Goal: Transaction & Acquisition: Purchase product/service

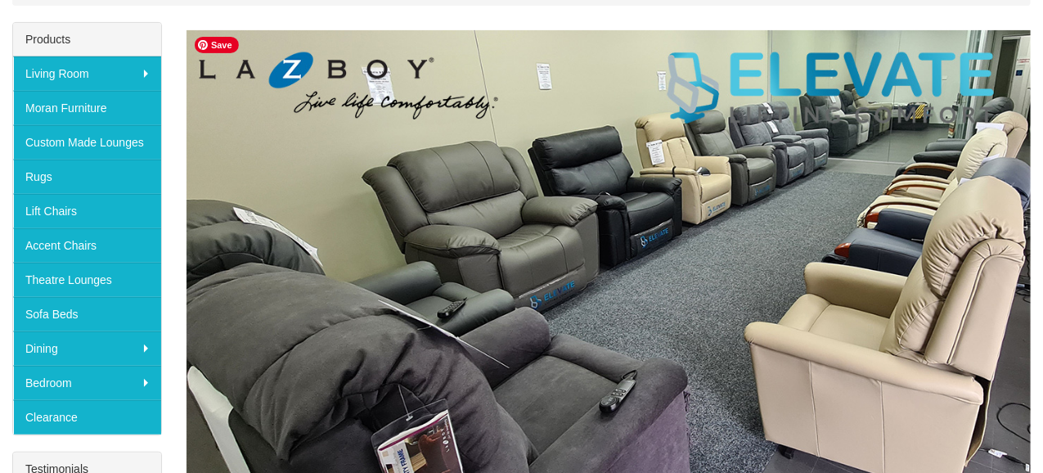
scroll to position [245, 0]
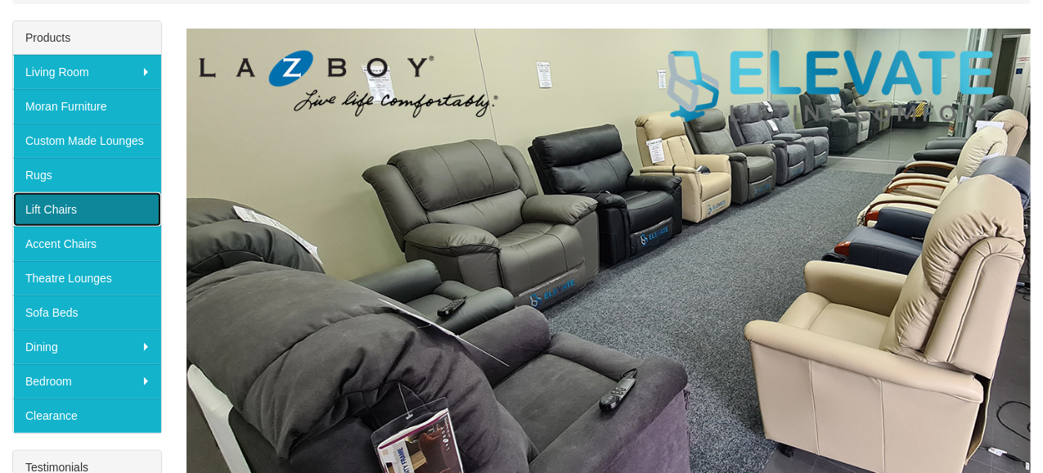
click at [52, 198] on link "Lift Chairs" at bounding box center [87, 209] width 148 height 34
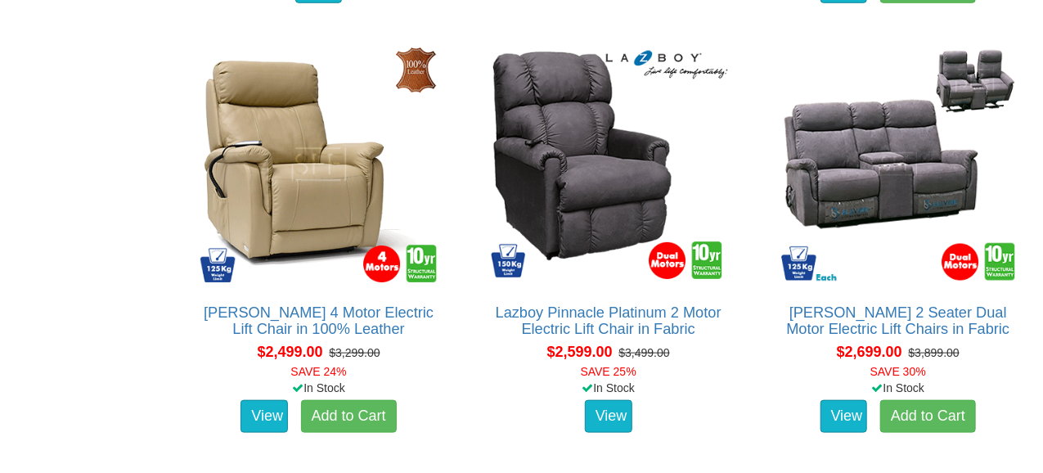
scroll to position [3189, 0]
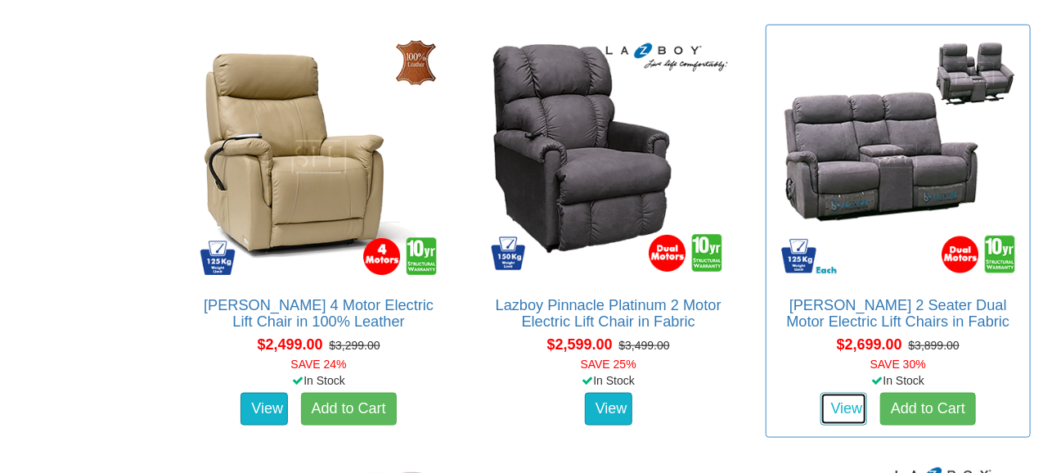
click at [847, 405] on link "View" at bounding box center [843, 409] width 47 height 33
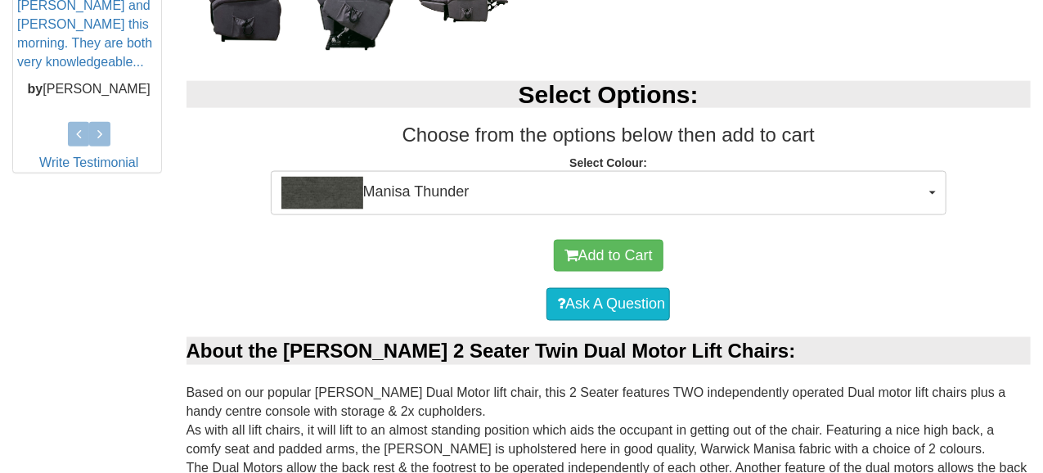
scroll to position [818, 0]
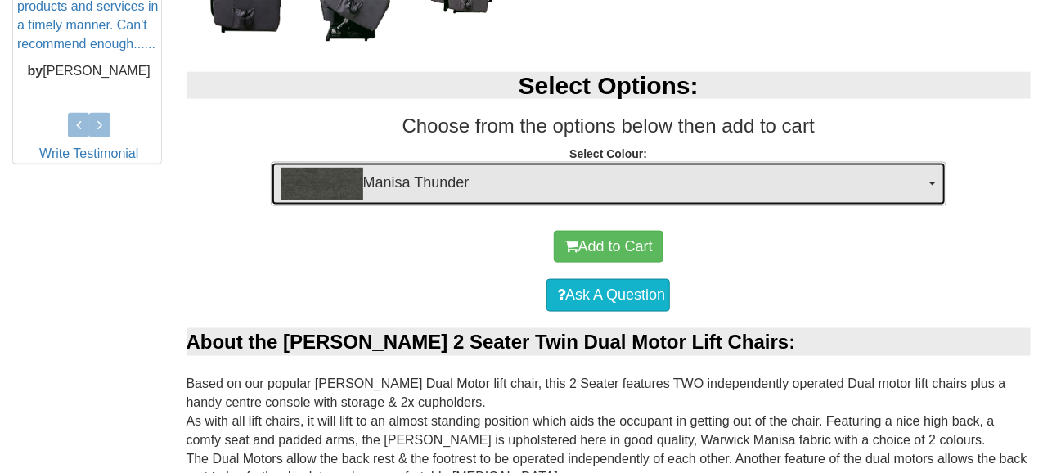
click at [928, 180] on button "Manisa Thunder" at bounding box center [609, 184] width 676 height 44
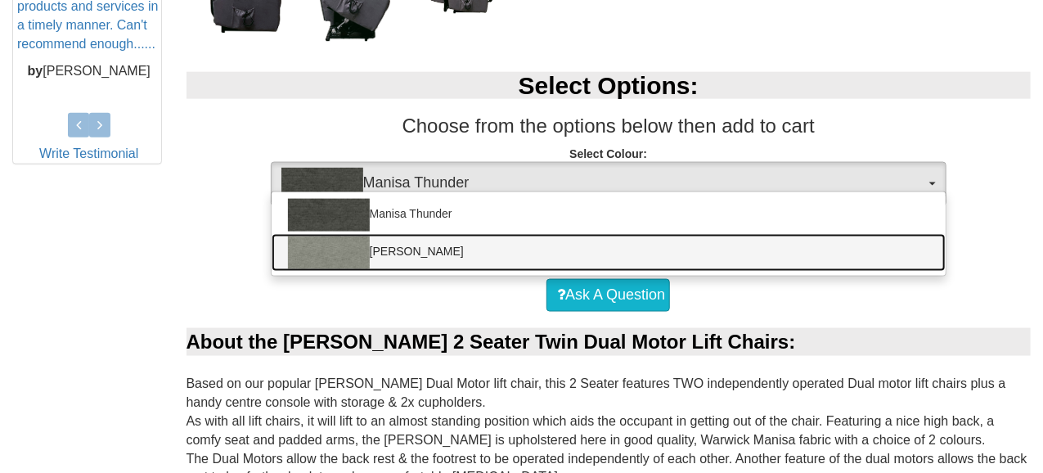
click at [335, 249] on img at bounding box center [329, 252] width 82 height 33
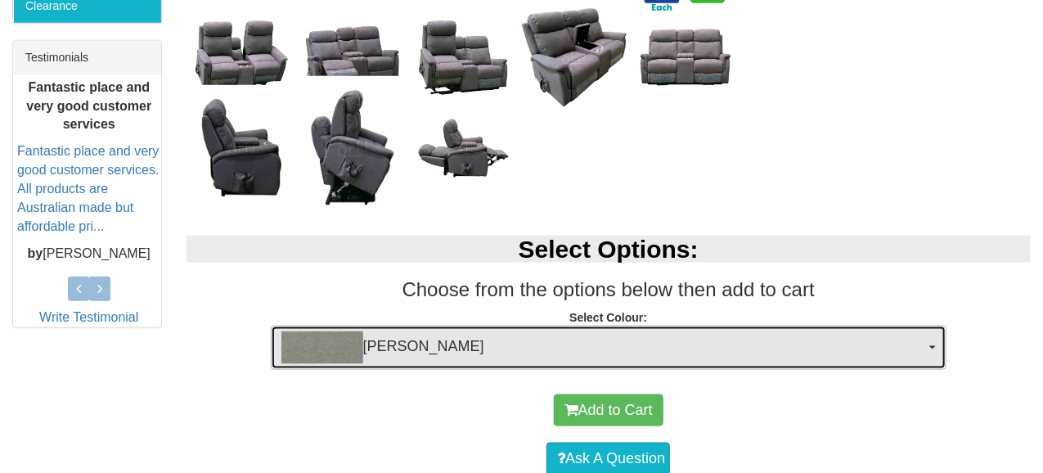
scroll to position [736, 0]
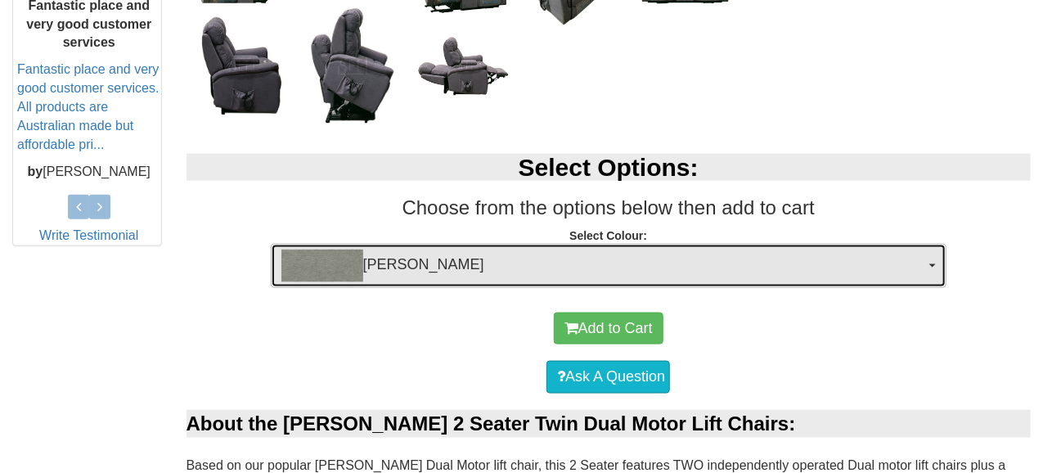
click at [934, 262] on button "[PERSON_NAME]" at bounding box center [609, 266] width 676 height 44
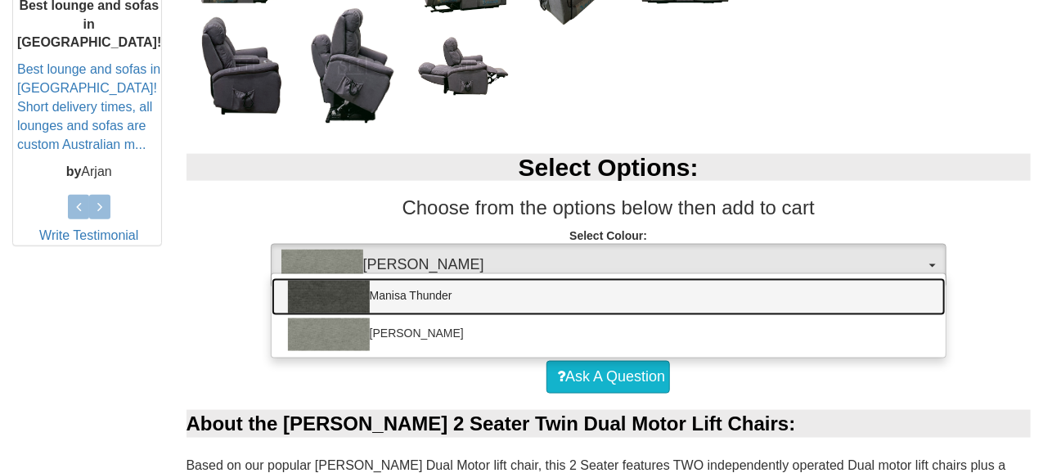
click at [315, 285] on img at bounding box center [329, 297] width 82 height 33
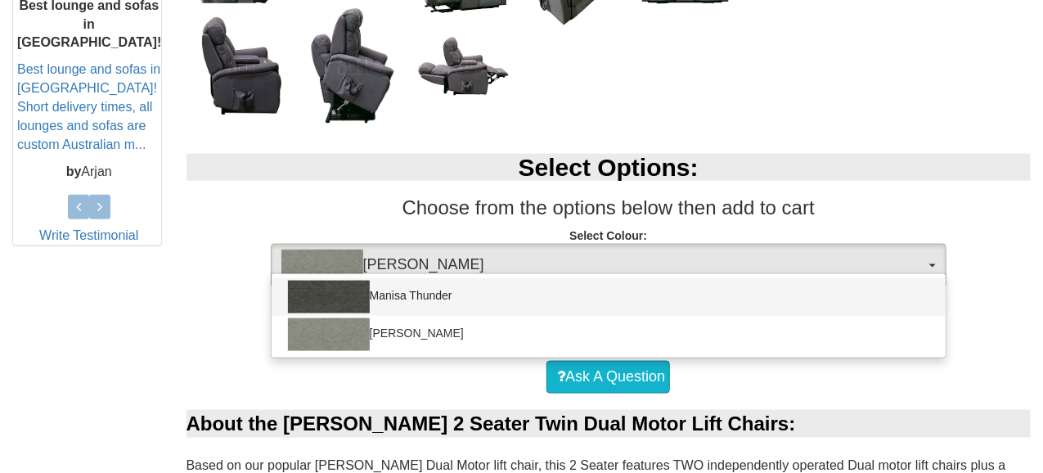
select select "1533"
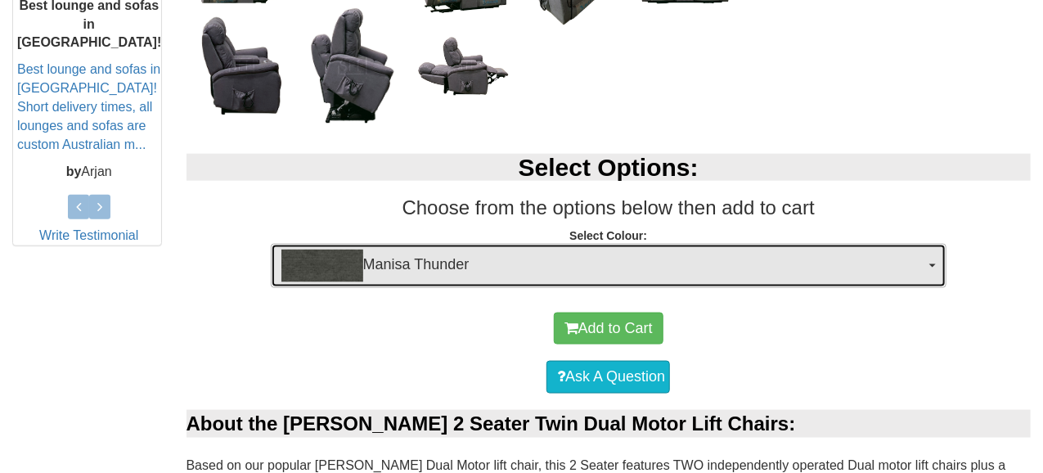
click at [933, 264] on span "button" at bounding box center [932, 265] width 7 height 3
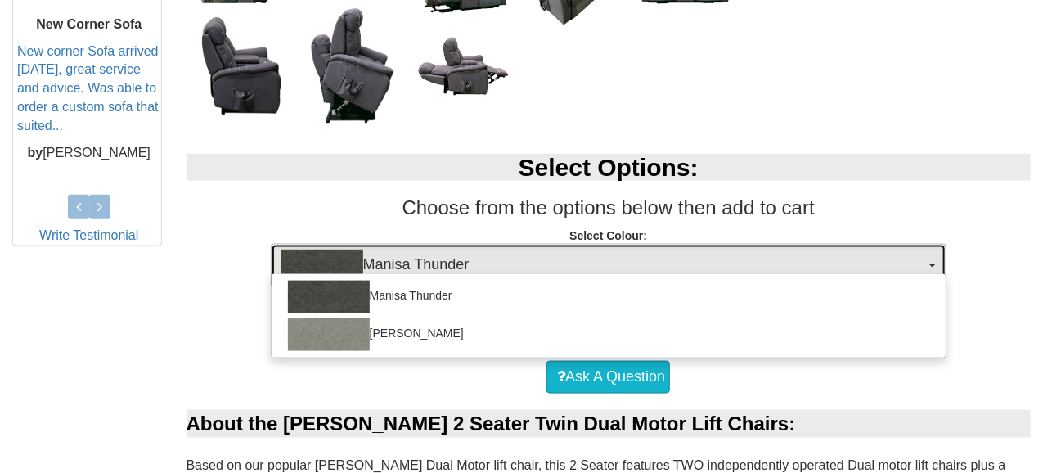
click at [339, 252] on img "button" at bounding box center [322, 265] width 82 height 33
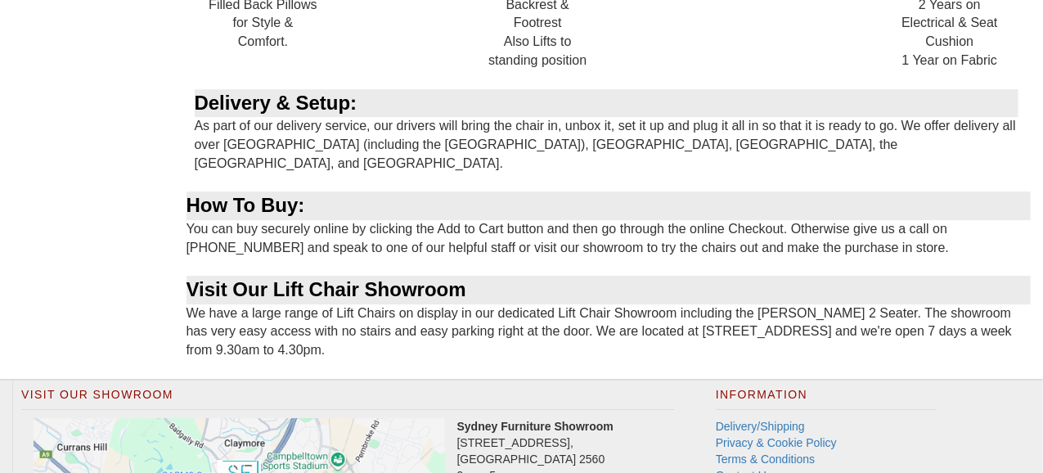
scroll to position [2285, 0]
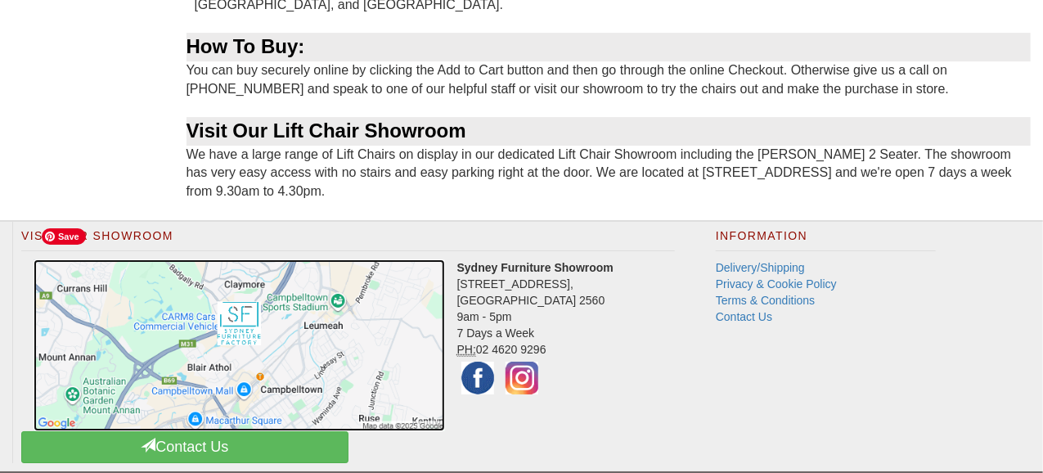
click at [222, 280] on img at bounding box center [239, 344] width 411 height 171
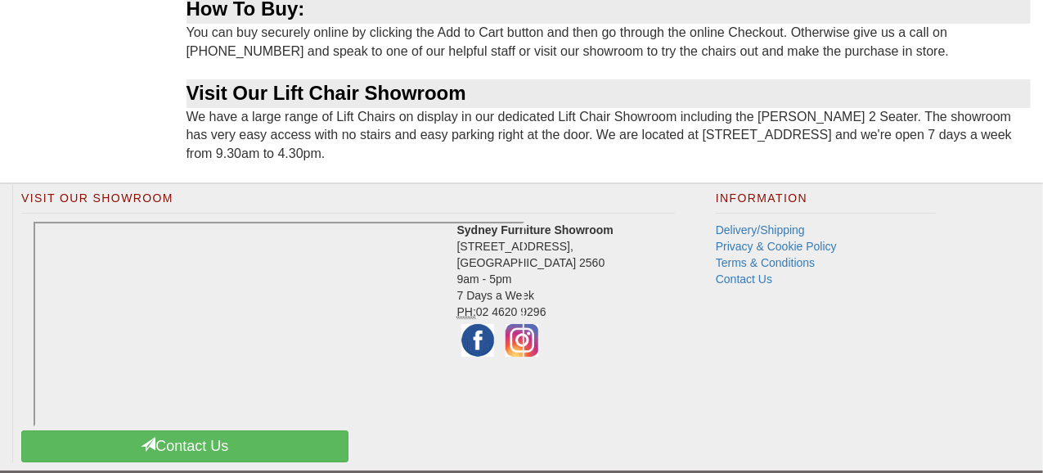
scroll to position [2241, 0]
